Goal: Transaction & Acquisition: Purchase product/service

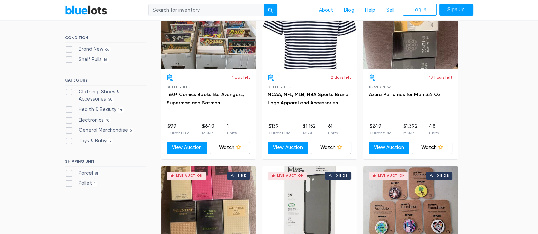
scroll to position [289, 0]
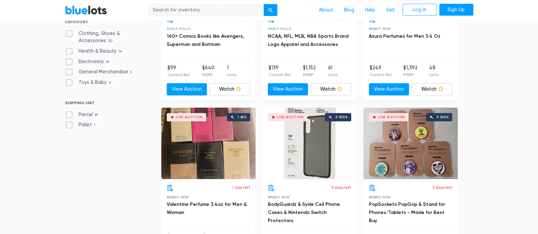
click at [66, 114] on label "Parcel 81" at bounding box center [82, 114] width 35 height 7
click at [66, 114] on input "Parcel 81" at bounding box center [67, 113] width 4 height 4
checkbox input "true"
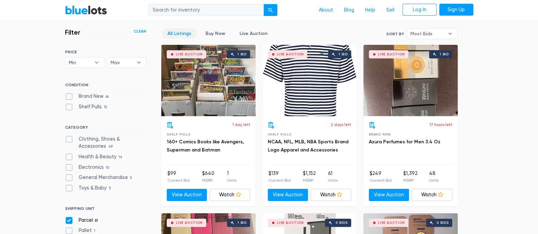
scroll to position [140, 0]
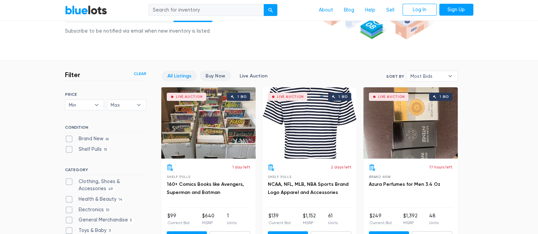
click at [218, 78] on link "Buy Now" at bounding box center [215, 76] width 31 height 11
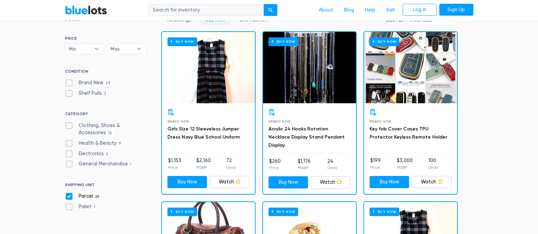
scroll to position [98, 0]
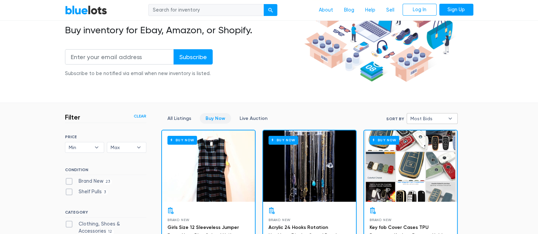
click at [428, 121] on span "Most Bids" at bounding box center [427, 119] width 34 height 10
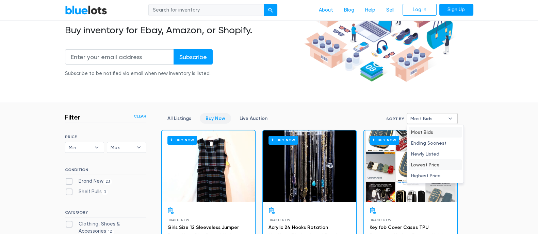
click at [423, 163] on li "Lowest Price" at bounding box center [434, 164] width 53 height 11
select select "lowest_price"
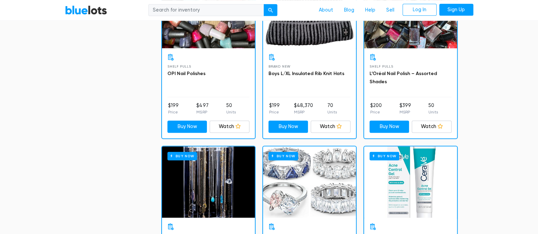
scroll to position [693, 0]
